Goal: Task Accomplishment & Management: Complete application form

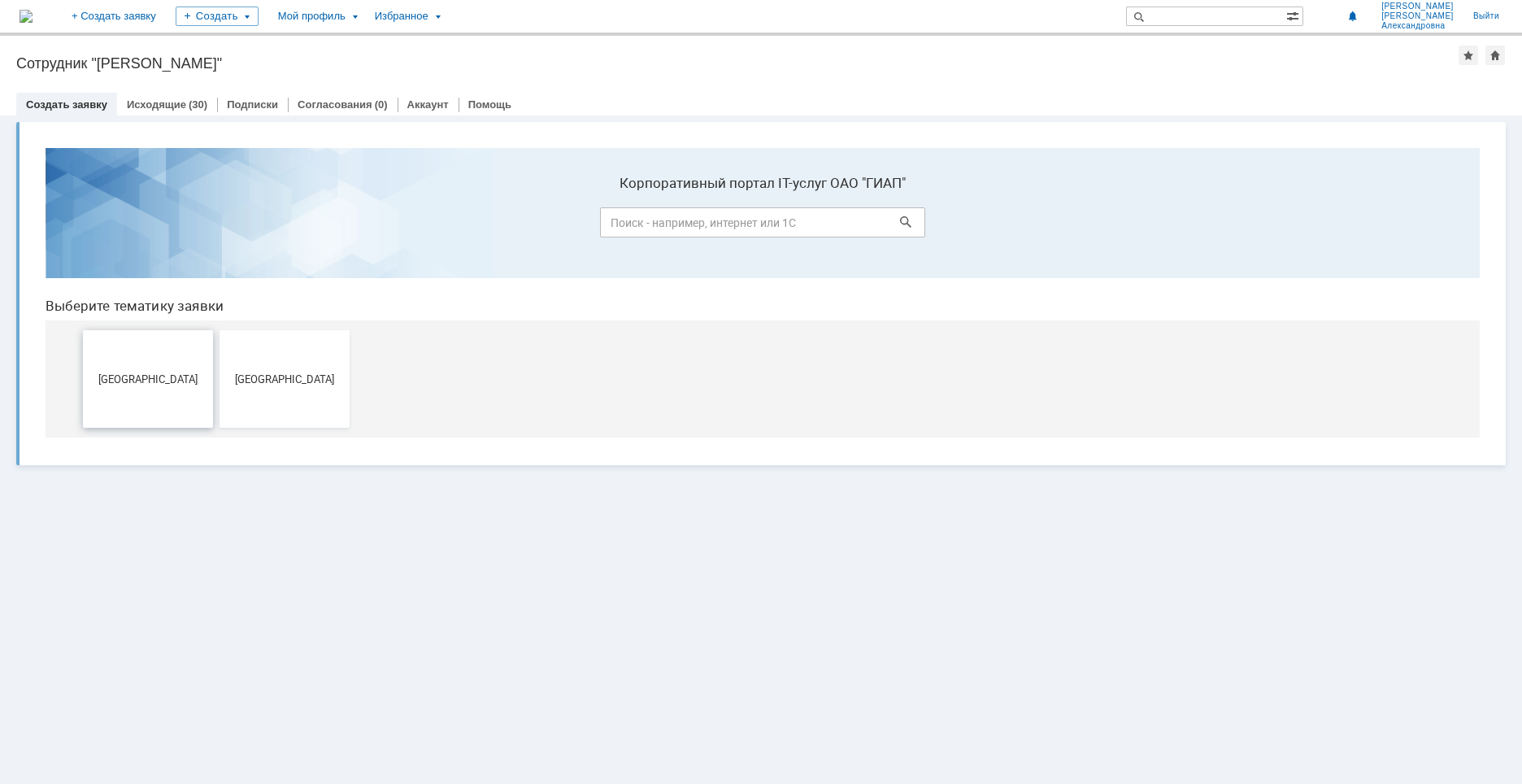
click at [143, 380] on span "[GEOGRAPHIC_DATA]" at bounding box center [148, 378] width 120 height 12
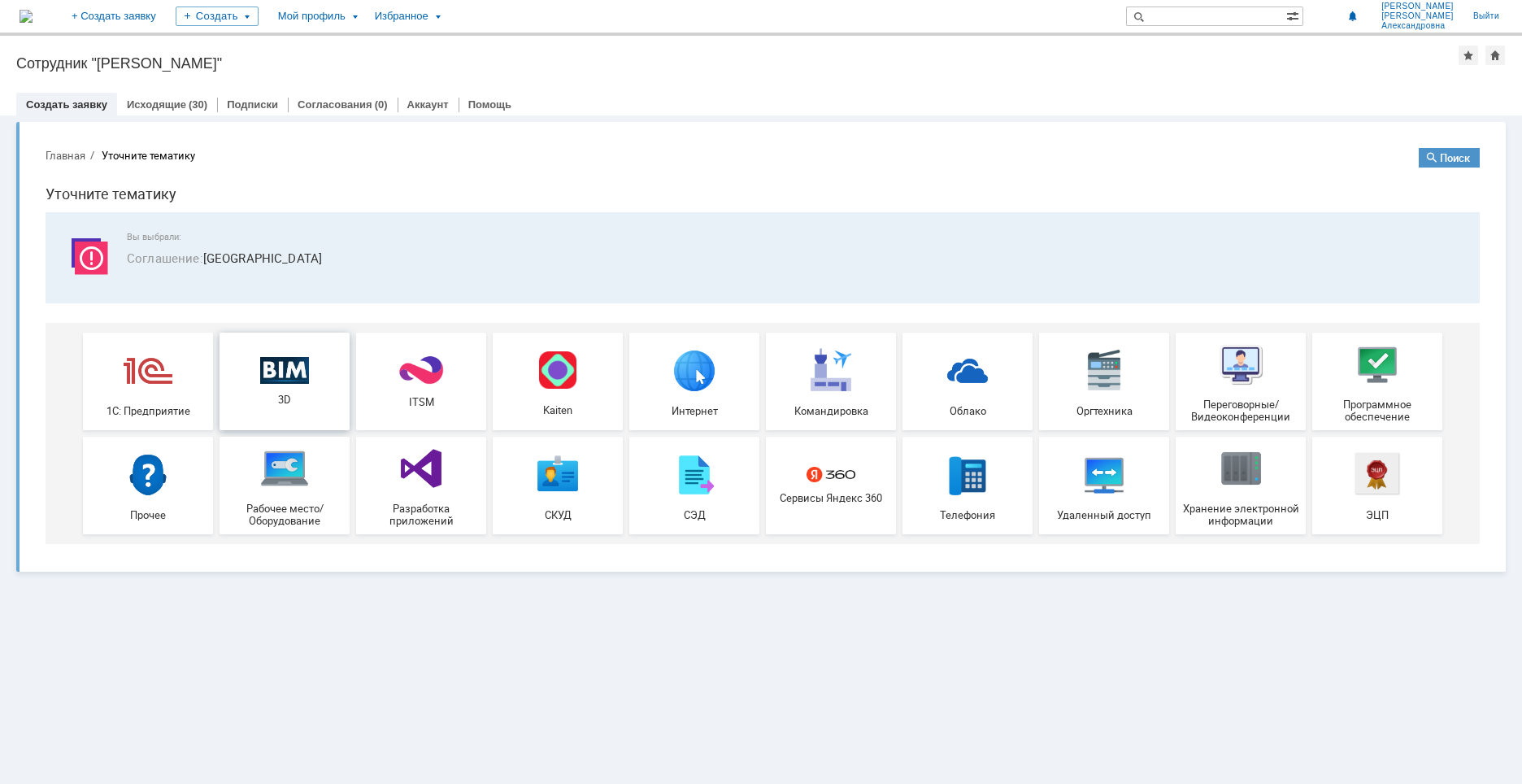
click at [294, 376] on img at bounding box center [285, 370] width 49 height 27
click at [180, 106] on link "Исходящие" at bounding box center [157, 104] width 60 height 12
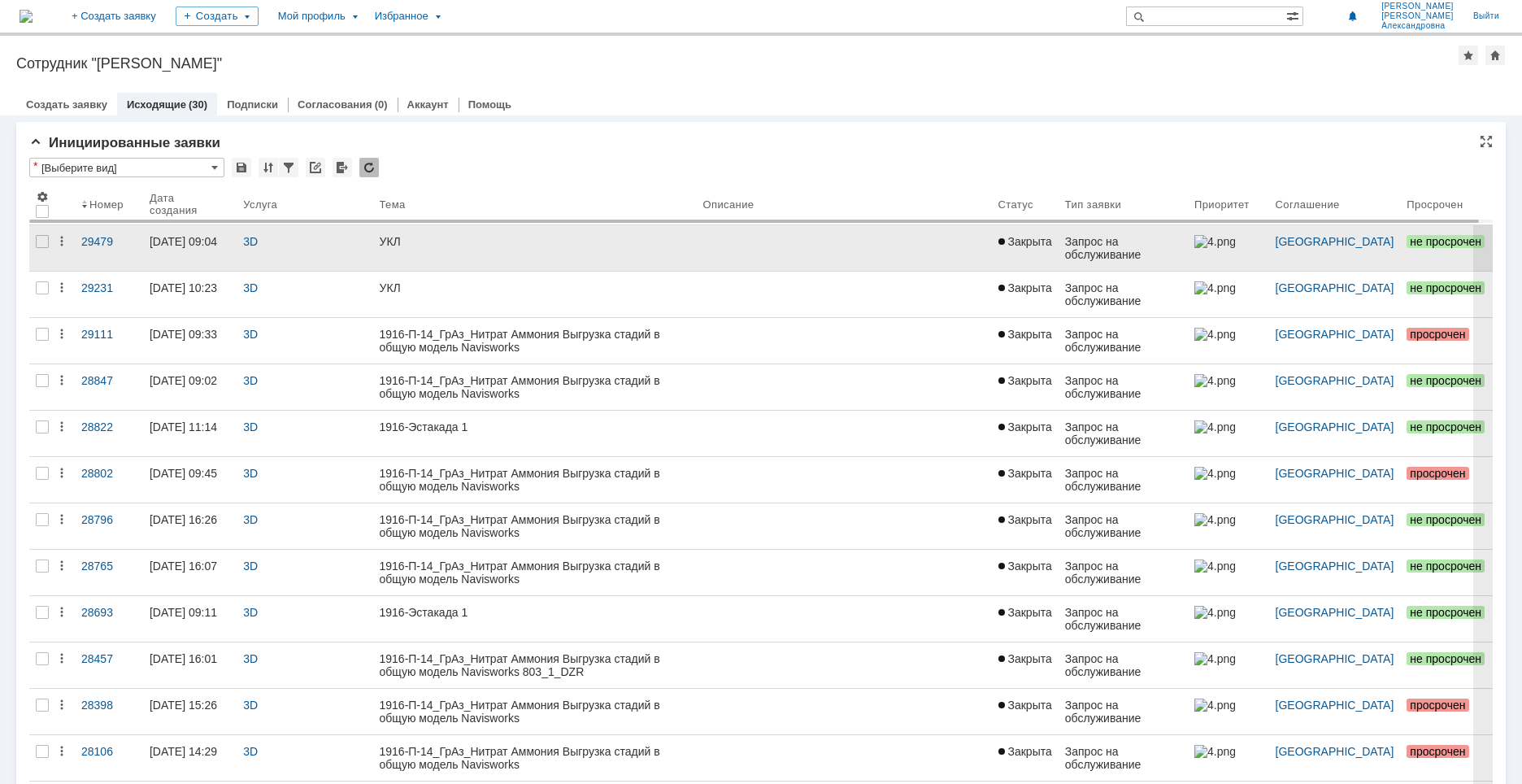
click at [568, 245] on div "УКЛ" at bounding box center [534, 241] width 310 height 13
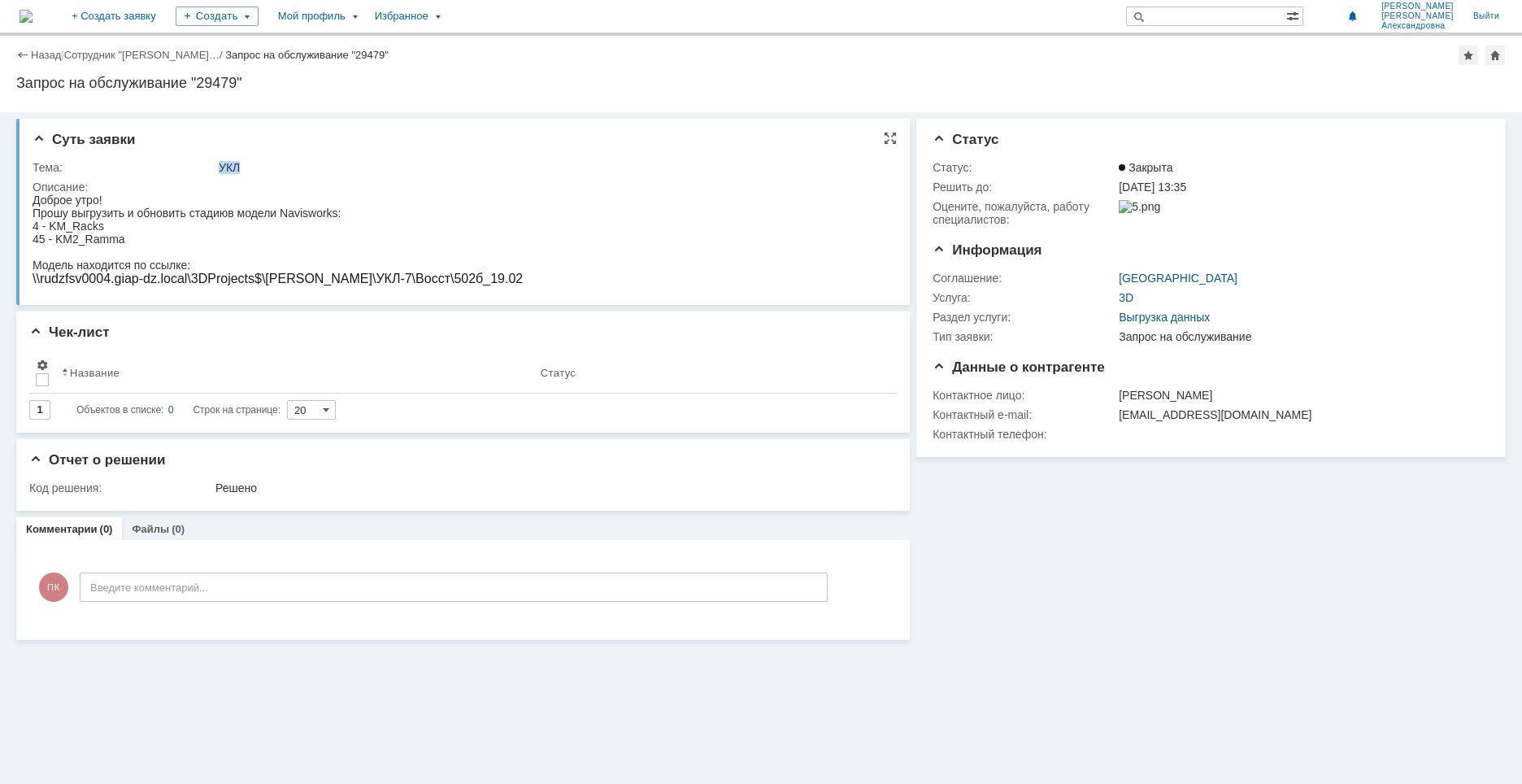
drag, startPoint x: 269, startPoint y: 167, endPoint x: 204, endPoint y: 165, distance: 65.0
click at [204, 165] on tr "Тема: УКЛ" at bounding box center [460, 167] width 855 height 20
copy tr "УКЛ"
click at [112, 199] on div "Доброе утро!" at bounding box center [277, 200] width 490 height 13
drag, startPoint x: 64, startPoint y: 392, endPoint x: 78, endPoint y: 217, distance: 175.6
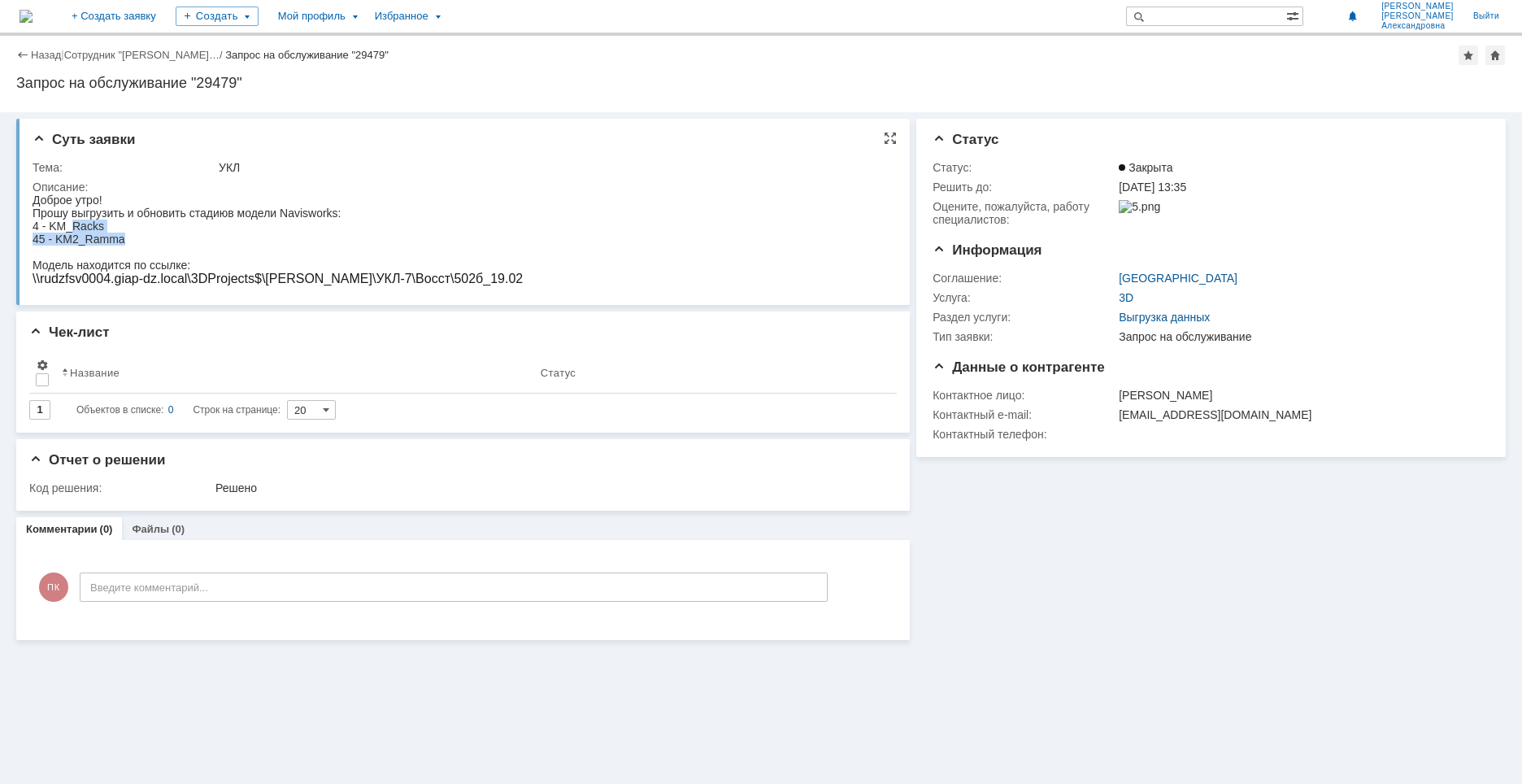
drag, startPoint x: 134, startPoint y: 237, endPoint x: 74, endPoint y: 230, distance: 60.4
click at [74, 230] on body "Доброе утро! Прошу выгрузить и обновить стадию в модели Navisworks: 4 - KM_Rack…" at bounding box center [277, 240] width 490 height 93
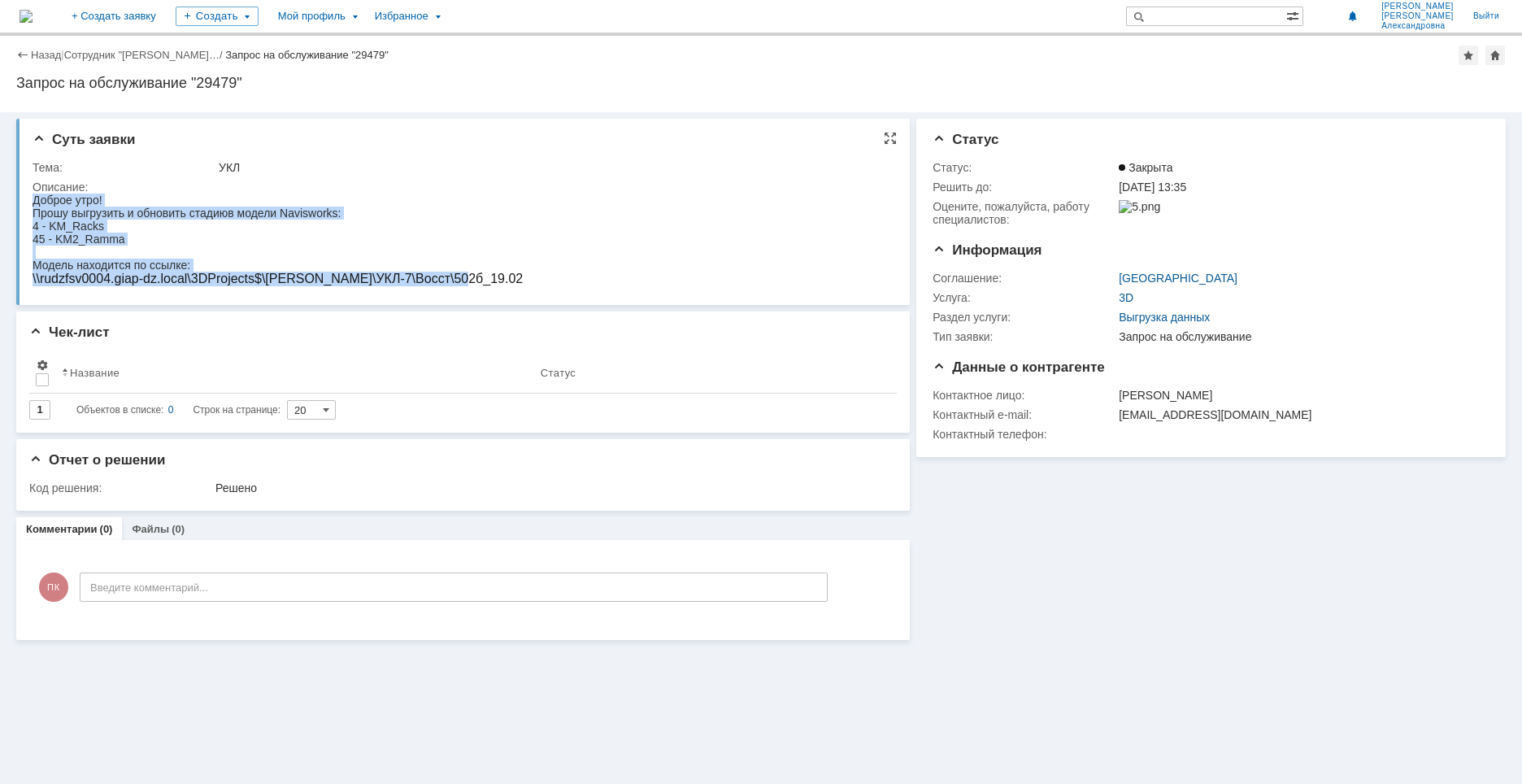
drag, startPoint x: 452, startPoint y: 281, endPoint x: 62, endPoint y: 400, distance: 407.8
click at [32, 207] on html "Доброе утро! Прошу выгрузить и обновить стадию в модели Navisworks: 4 - KM_Rack…" at bounding box center [460, 240] width 855 height 93
copy body "Доброе утро! Прошу выгрузить и обновить стадию в модели Navisworks: 4 - KM_Rack…"
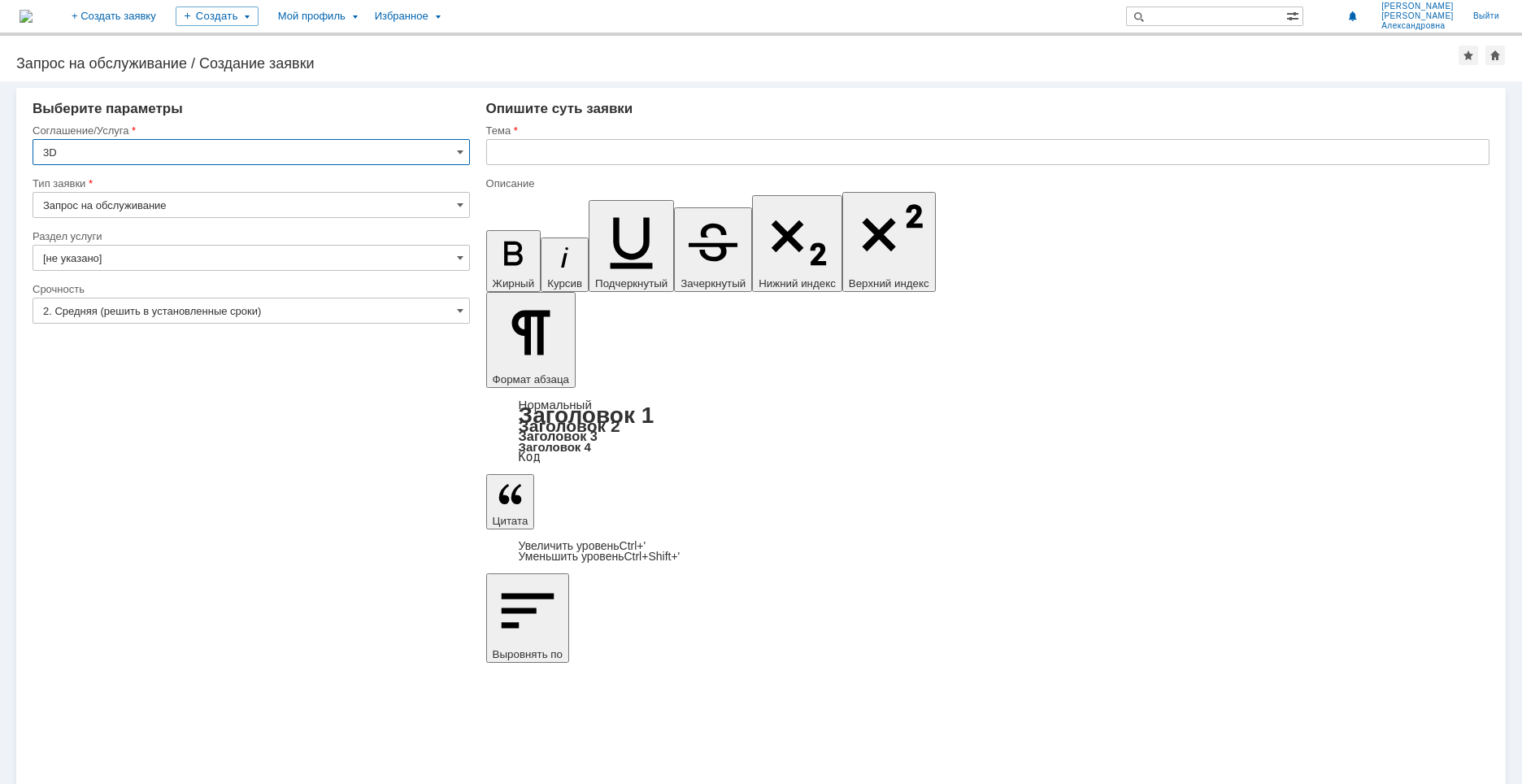
click at [168, 258] on input "[не указано]" at bounding box center [251, 257] width 438 height 26
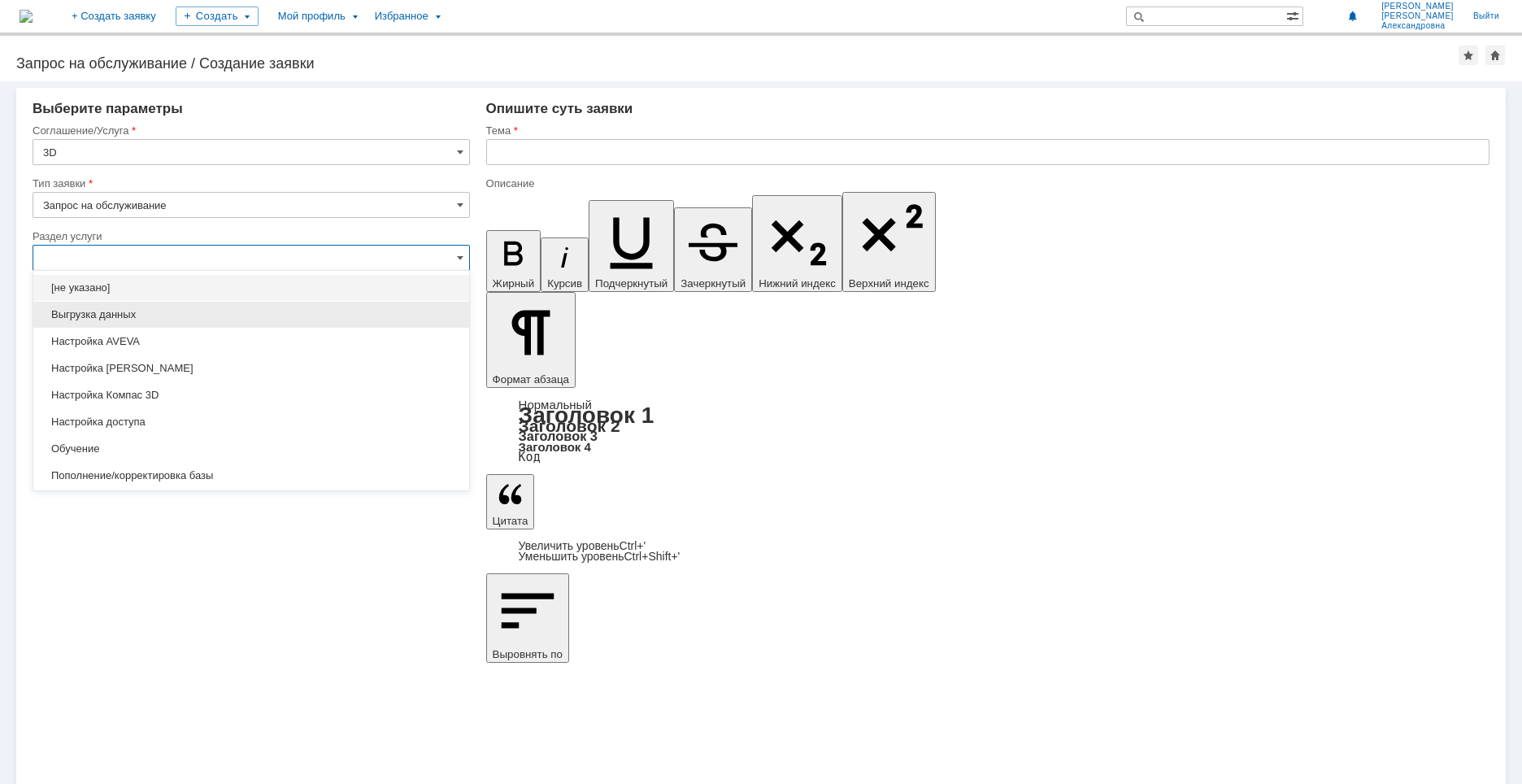
click at [130, 308] on span "Выгрузка данных" at bounding box center [251, 314] width 416 height 13
type input "Выгрузка данных"
type input "ПО: Revit/[PERSON_NAME] Проект ** Корпус **"
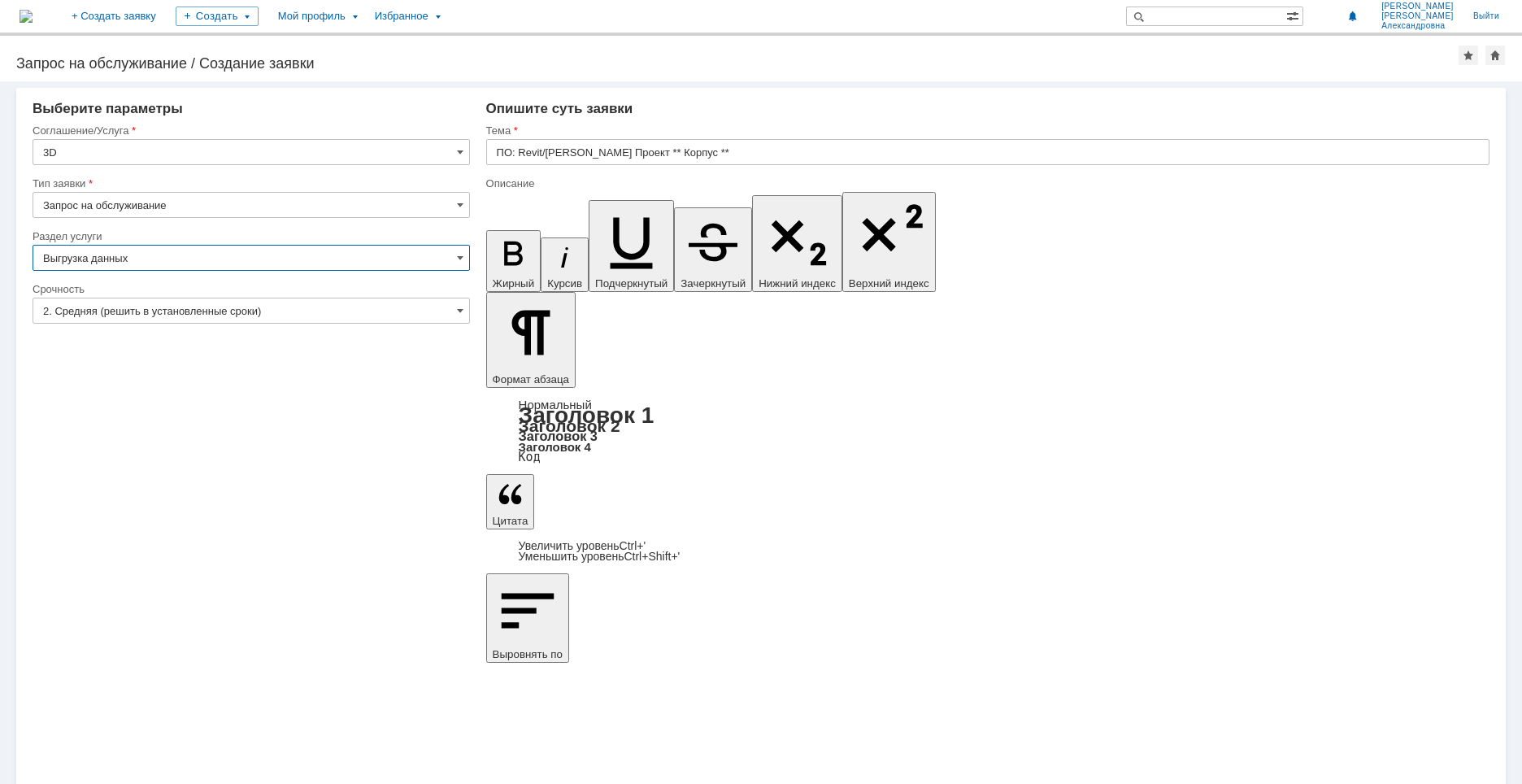
type input "Выгрузка данных"
click at [116, 302] on input "2. Средняя (решить в установленные сроки)" at bounding box center [251, 310] width 438 height 26
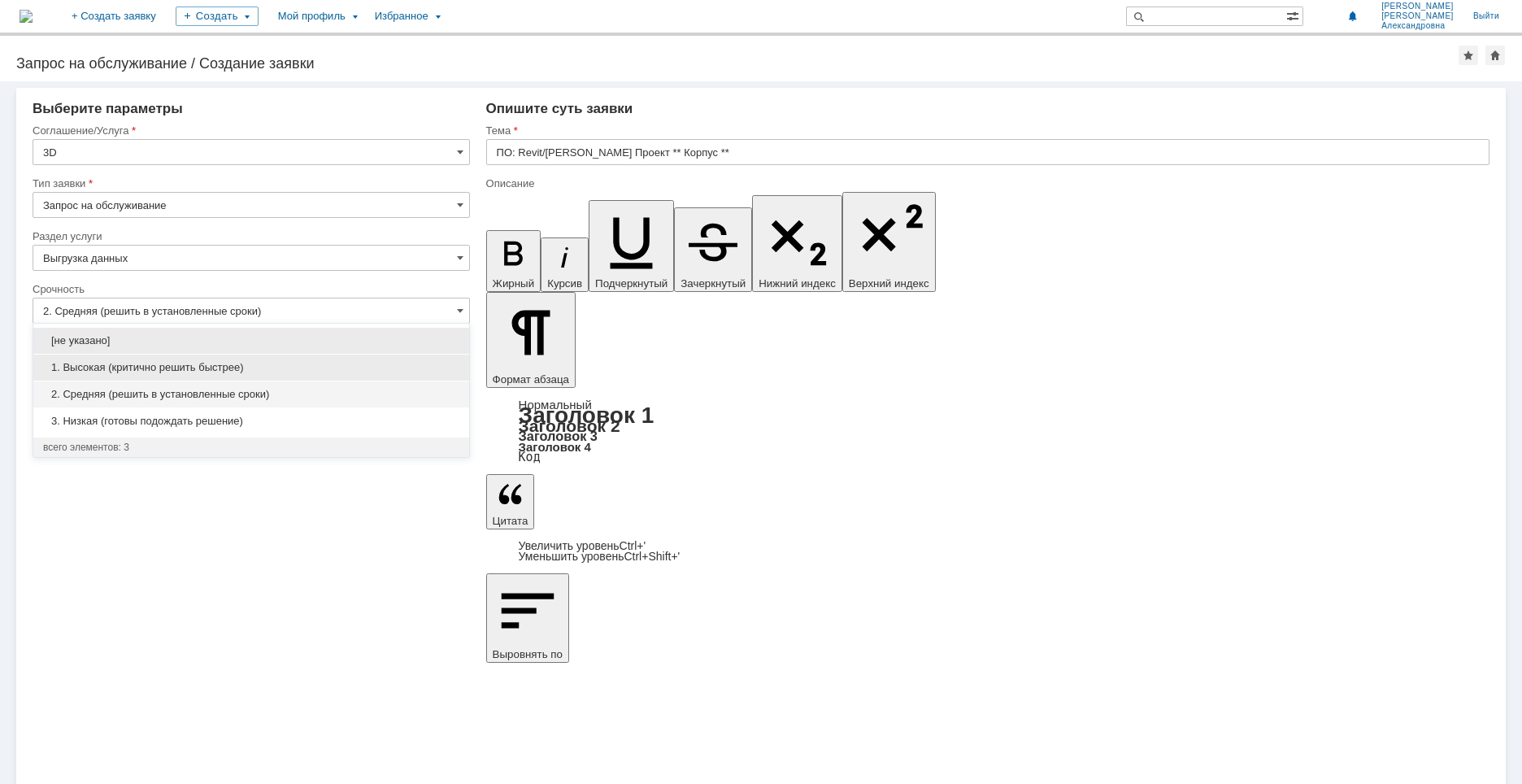
click at [115, 365] on span "1. Высокая (критично решить быстрее)" at bounding box center [251, 367] width 416 height 13
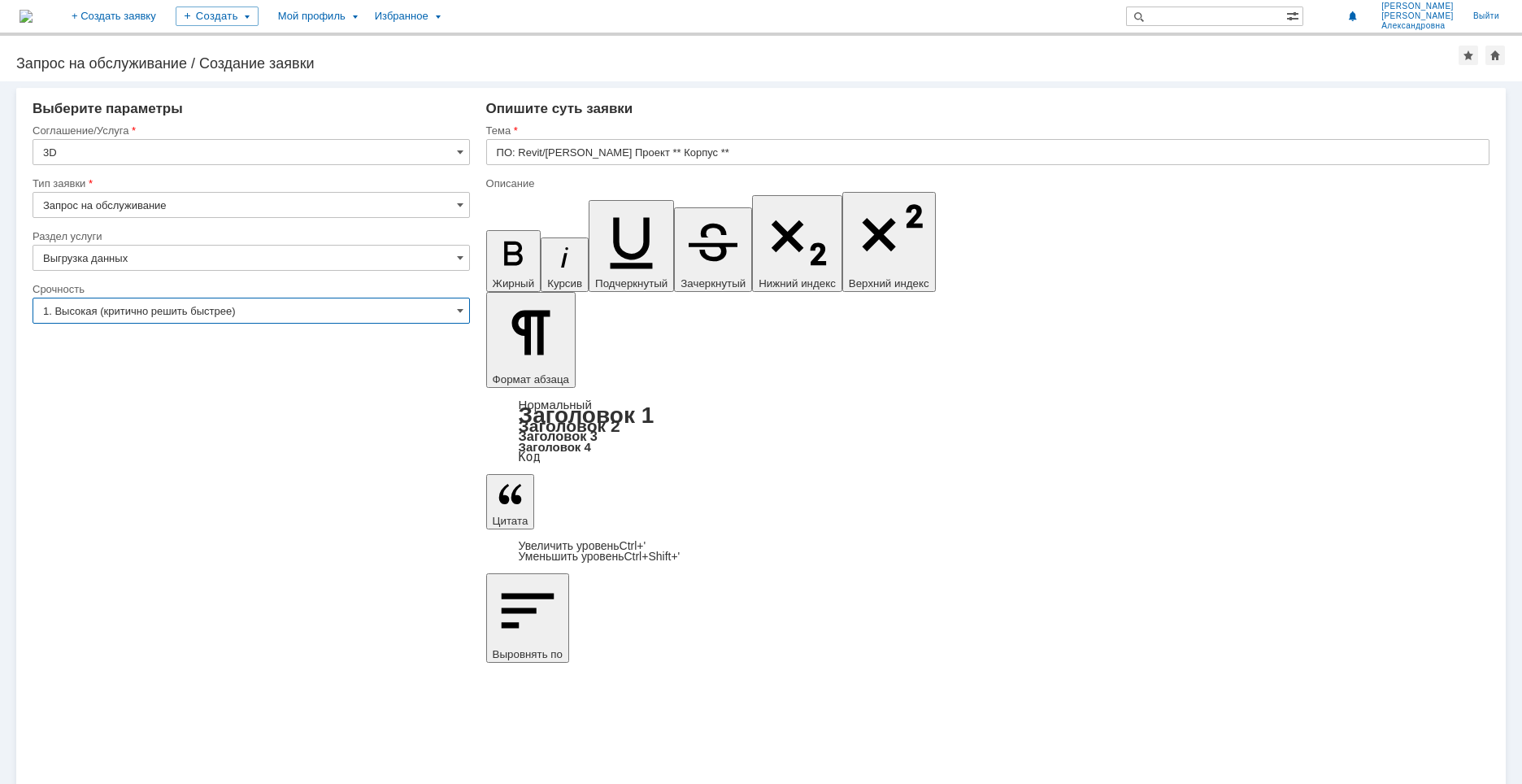
type input "1. Высокая (критично решить быстрее)"
paste input "УКЛ"
type input "УКЛ"
drag, startPoint x: 620, startPoint y: 5735, endPoint x: 504, endPoint y: 5701, distance: 120.9
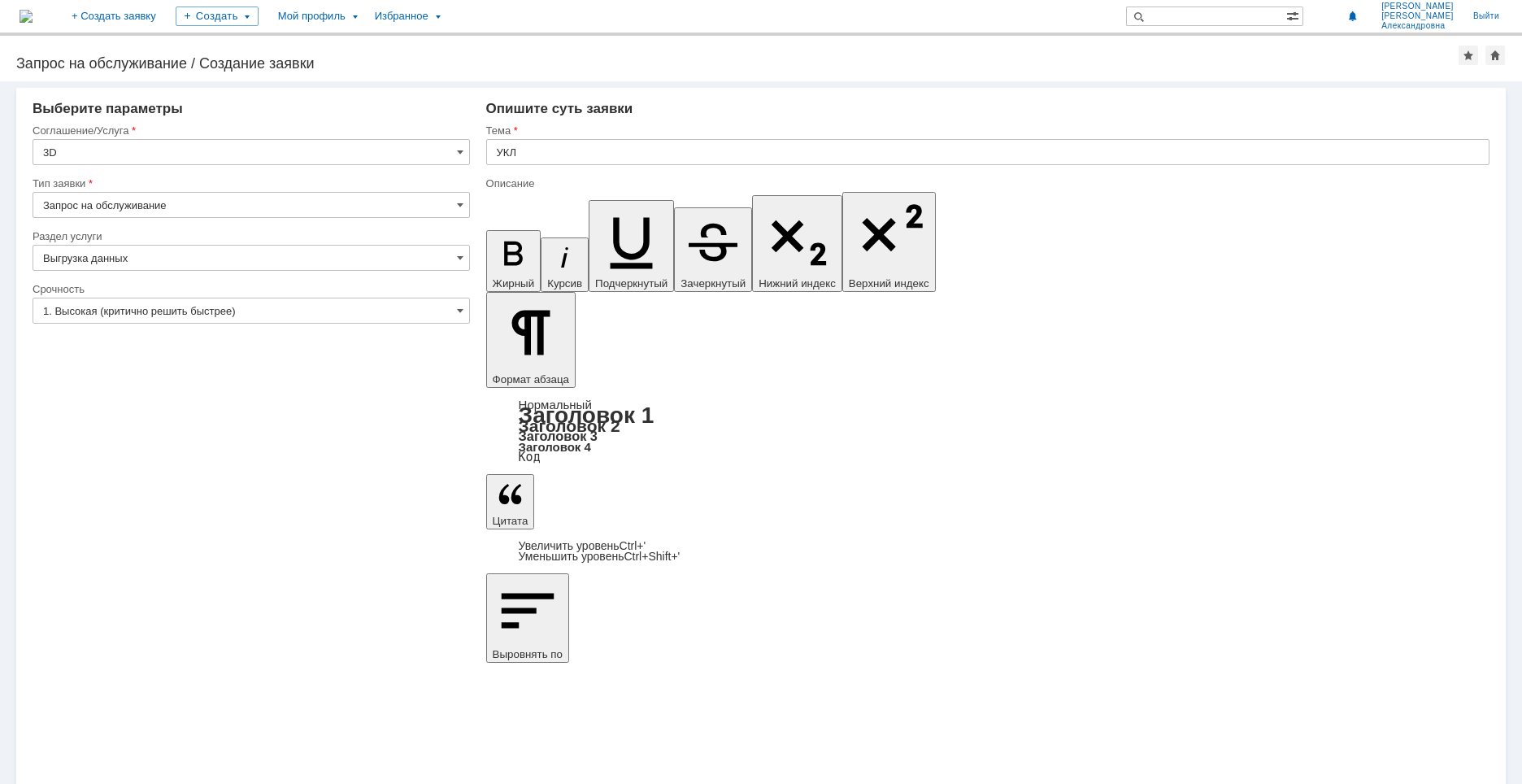
drag, startPoint x: 606, startPoint y: 5739, endPoint x: 503, endPoint y: 5740, distance: 103.0
drag, startPoint x: 591, startPoint y: 5731, endPoint x: 523, endPoint y: 5727, distance: 68.1
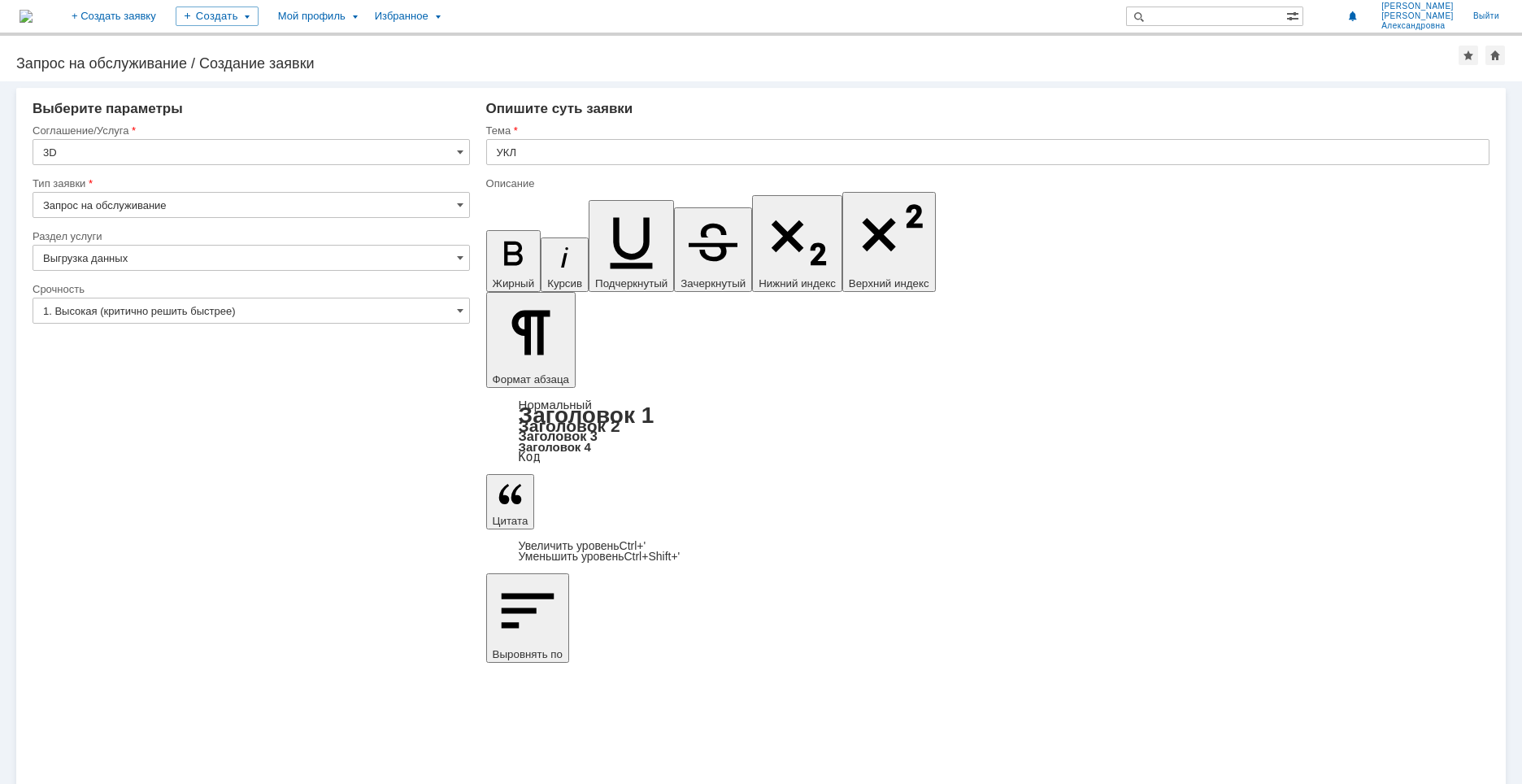
click at [519, 149] on input "УКЛ" at bounding box center [988, 152] width 1003 height 26
type input "УКЛ"
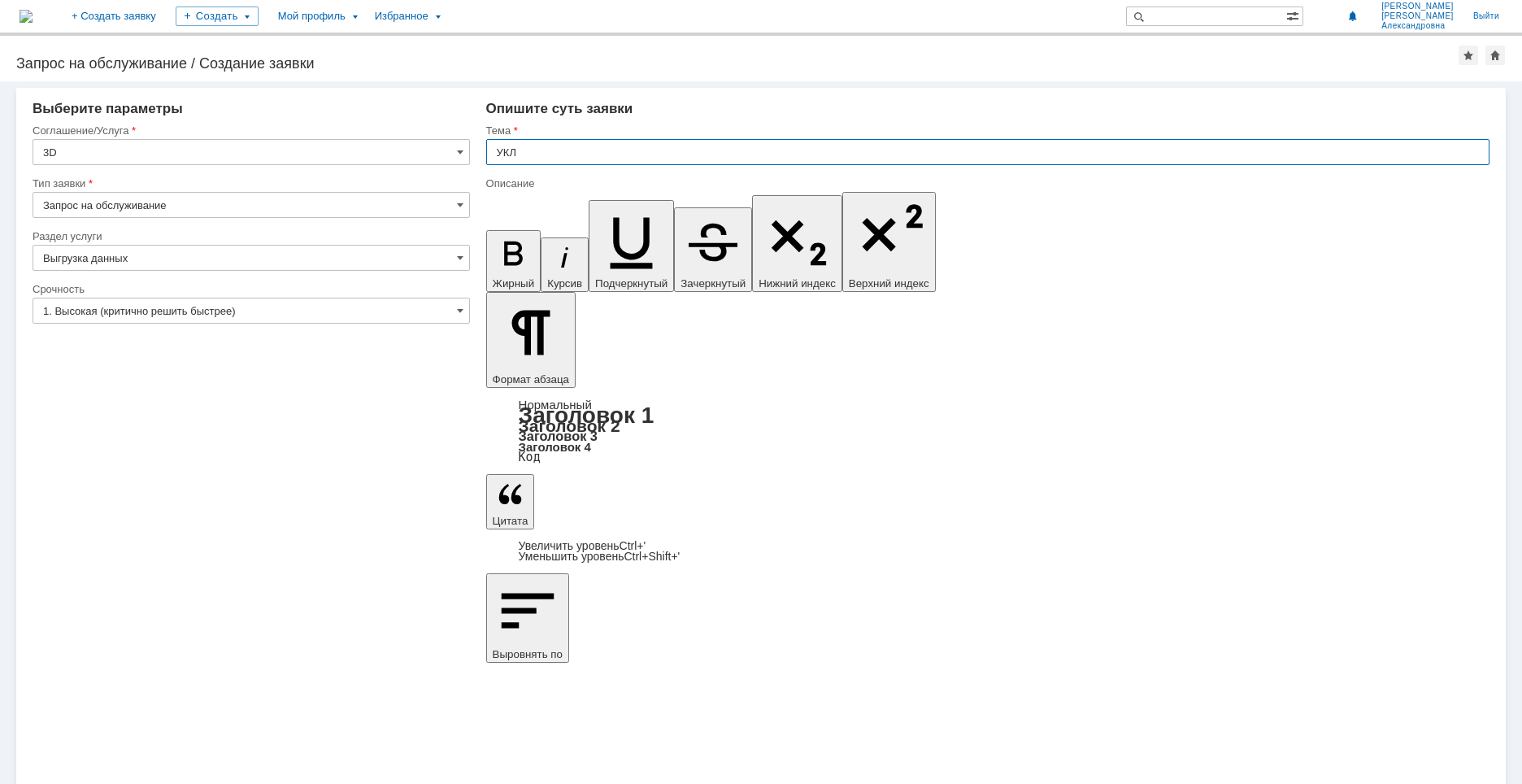
click at [438, 530] on div "Внимание! Выберите параметры Соглашение/Услуга 3D Тип заявки Запрос на обслужив…" at bounding box center [761, 432] width 1522 height 702
